Goal: Obtain resource: Download file/media

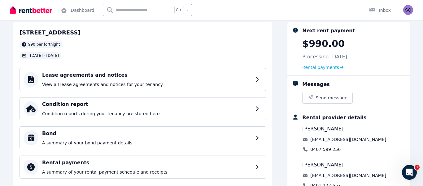
scroll to position [35, 0]
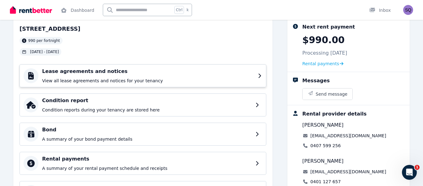
click at [143, 69] on h4 "Lease agreements and notices" at bounding box center [148, 71] width 212 height 7
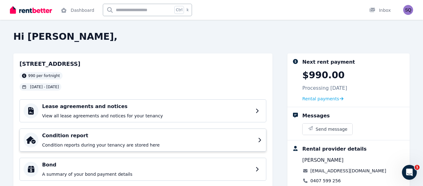
click at [96, 135] on h4 "Condition report" at bounding box center [148, 135] width 212 height 7
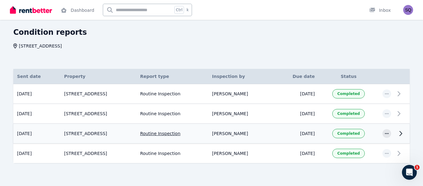
scroll to position [30, 0]
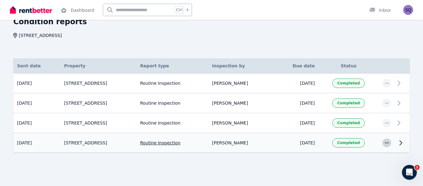
click at [389, 141] on icon "button" at bounding box center [387, 142] width 5 height 4
click at [378, 135] on span "View details" at bounding box center [362, 131] width 50 height 7
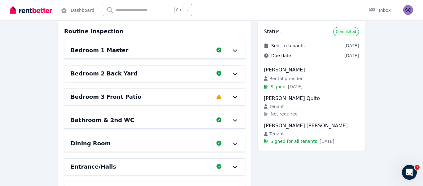
scroll to position [58, 0]
click at [267, 115] on icon at bounding box center [266, 114] width 4 height 4
click at [273, 115] on span "Not required" at bounding box center [284, 114] width 27 height 6
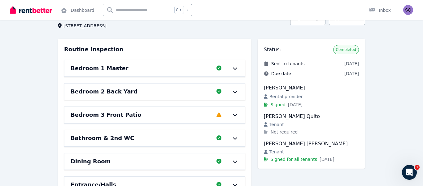
scroll to position [40, 0]
click at [235, 68] on icon at bounding box center [235, 68] width 7 height 5
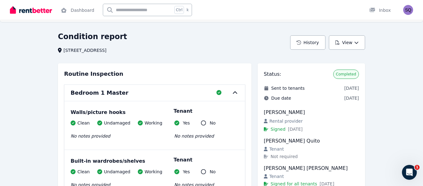
scroll to position [0, 0]
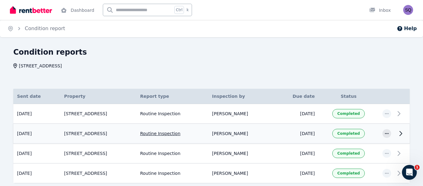
scroll to position [30, 0]
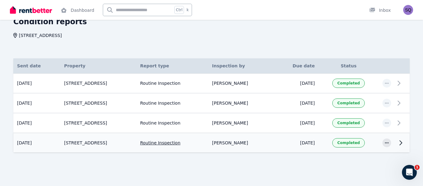
click at [153, 142] on td "Routine Inspection" at bounding box center [172, 143] width 72 height 20
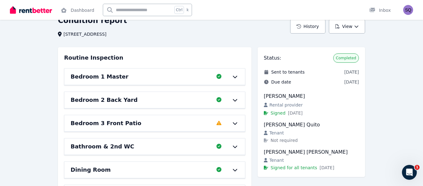
scroll to position [30, 0]
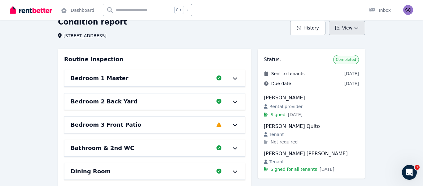
click at [348, 28] on button "View" at bounding box center [347, 28] width 36 height 14
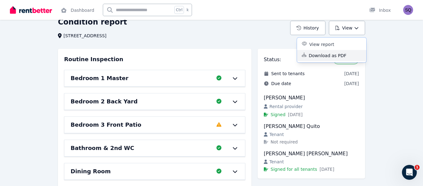
click at [327, 55] on p "Download as PDF" at bounding box center [330, 55] width 43 height 6
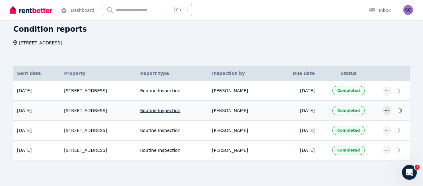
scroll to position [27, 0]
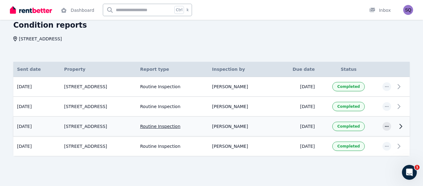
click at [310, 126] on td "[DATE]" at bounding box center [296, 126] width 45 height 20
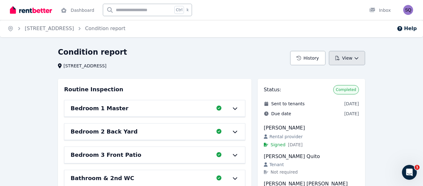
click at [340, 56] on icon "button" at bounding box center [338, 58] width 4 height 4
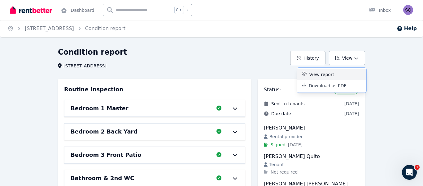
click at [331, 73] on p "View report" at bounding box center [325, 74] width 30 height 6
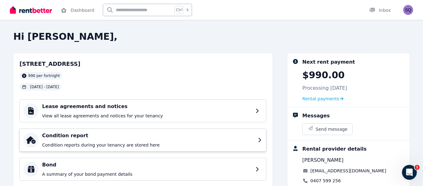
click at [79, 138] on h4 "Condition report" at bounding box center [148, 135] width 212 height 7
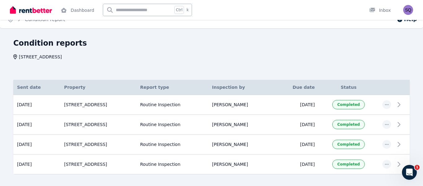
scroll to position [10, 0]
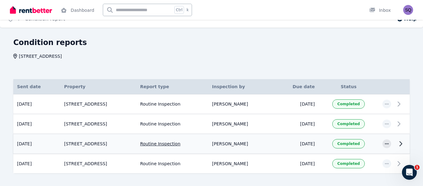
click at [225, 144] on span "[PERSON_NAME]" at bounding box center [230, 143] width 36 height 6
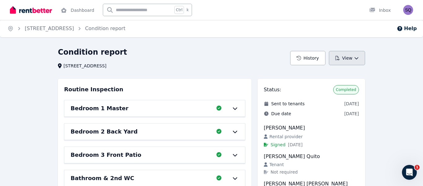
click at [340, 64] on button "View" at bounding box center [347, 58] width 36 height 14
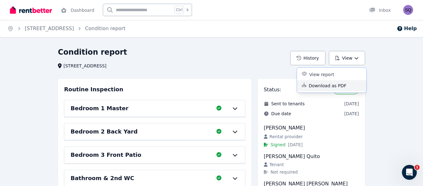
click at [332, 88] on p "Download as PDF" at bounding box center [330, 85] width 43 height 6
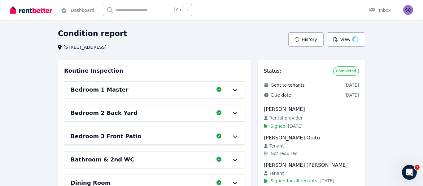
scroll to position [22, 0]
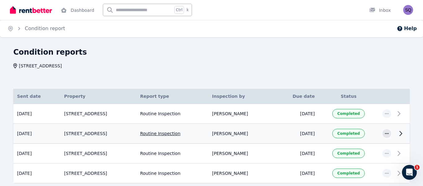
click at [307, 132] on td "[DATE]" at bounding box center [296, 133] width 45 height 20
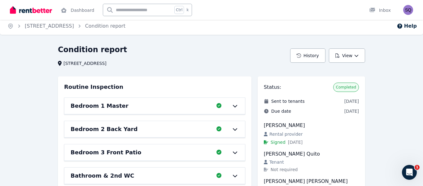
scroll to position [3, 0]
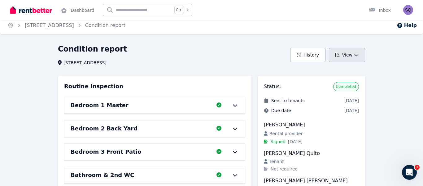
click at [348, 59] on button "View" at bounding box center [347, 55] width 36 height 14
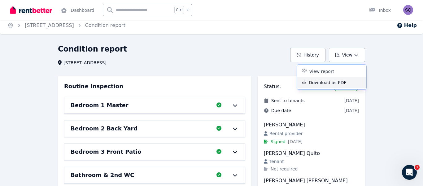
click at [329, 83] on p "Download as PDF" at bounding box center [330, 82] width 43 height 6
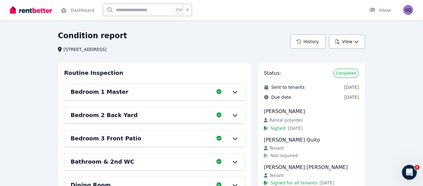
scroll to position [16, 0]
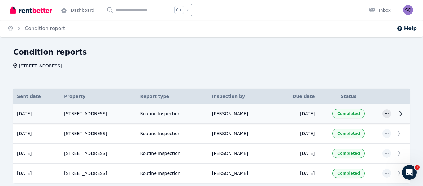
click at [102, 112] on td "[STREET_ADDRESS]" at bounding box center [98, 114] width 76 height 20
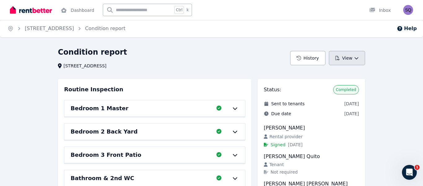
click at [345, 61] on button "View" at bounding box center [347, 58] width 36 height 14
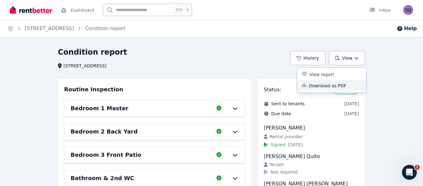
click at [324, 86] on p "Download as PDF" at bounding box center [330, 85] width 43 height 6
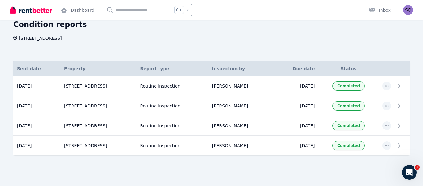
scroll to position [30, 0]
